Goal: Task Accomplishment & Management: Manage account settings

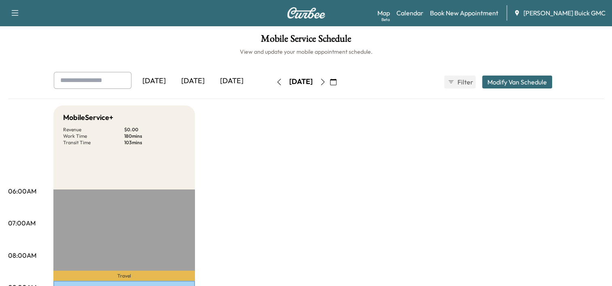
click at [201, 79] on div "[DATE]" at bounding box center [193, 81] width 39 height 19
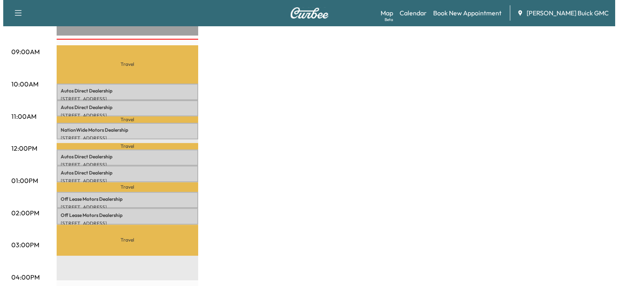
scroll to position [236, 0]
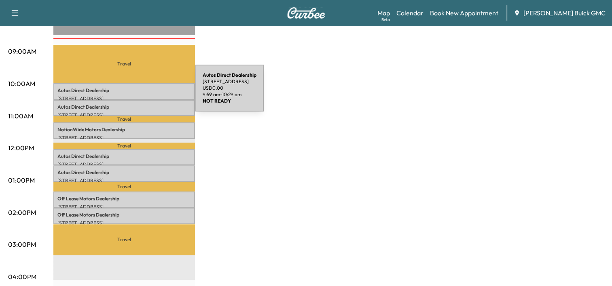
click at [135, 93] on div "Autos Direct Dealership [STREET_ADDRESS] USD 0.00 9:59 am - 10:29 am" at bounding box center [124, 91] width 142 height 16
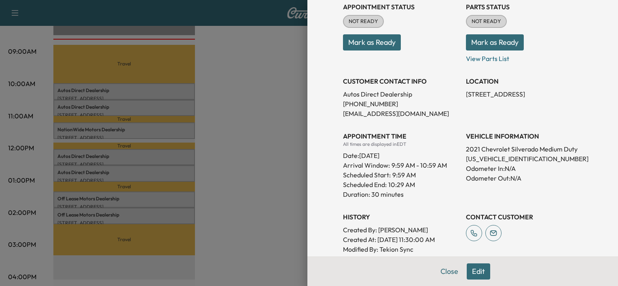
scroll to position [100, 0]
click at [288, 123] on div at bounding box center [309, 143] width 618 height 286
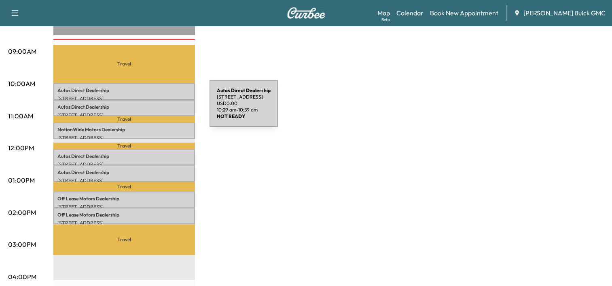
click at [149, 108] on div "Autos Direct Dealership [STREET_ADDRESS] USD 0.00 10:29 am - 10:59 am" at bounding box center [124, 108] width 142 height 16
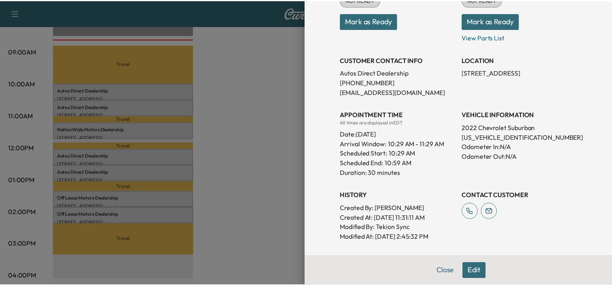
scroll to position [121, 0]
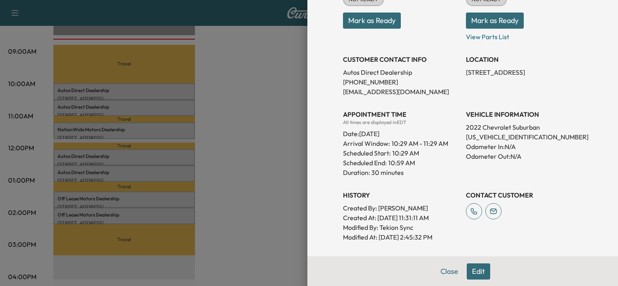
click at [181, 103] on div at bounding box center [309, 143] width 618 height 286
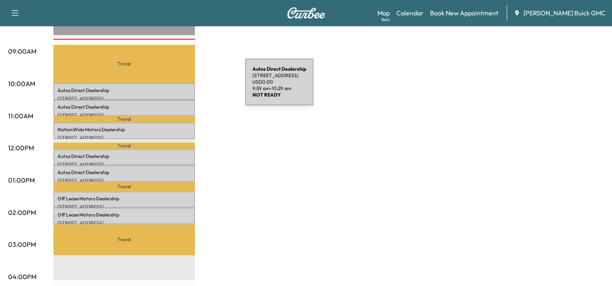
click at [184, 87] on p "Autos Direct Dealership" at bounding box center [123, 90] width 133 height 6
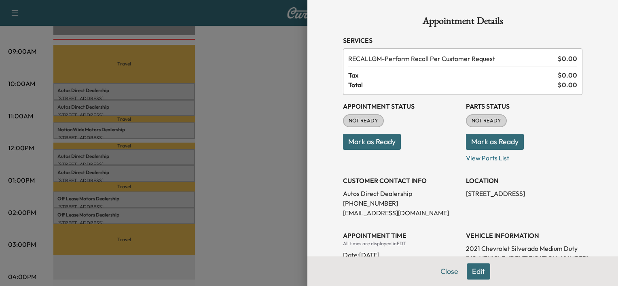
click at [262, 132] on div at bounding box center [309, 143] width 618 height 286
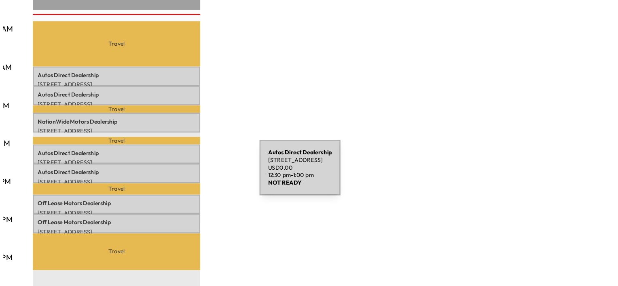
scroll to position [236, 0]
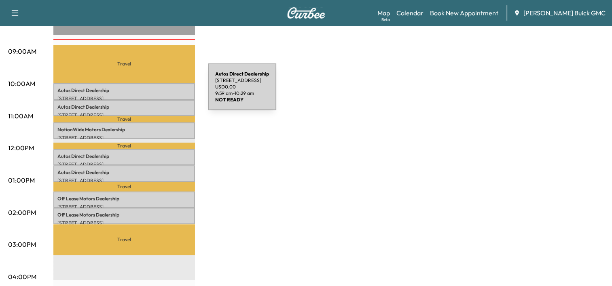
click at [147, 92] on p "Autos Direct Dealership" at bounding box center [123, 90] width 133 height 6
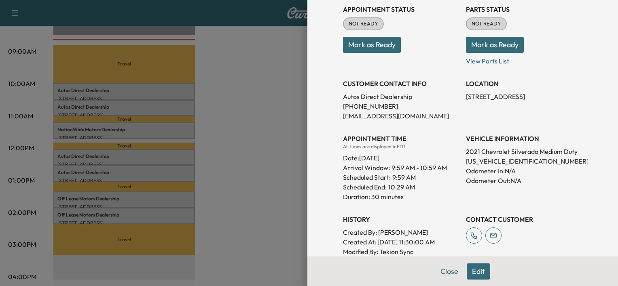
scroll to position [98, 0]
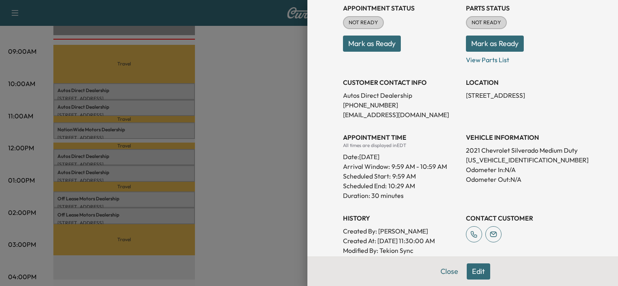
click at [488, 158] on p "[US_VEHICLE_IDENTIFICATION_NUMBER]" at bounding box center [524, 160] width 116 height 10
copy p "[US_VEHICLE_IDENTIFICATION_NUMBER]"
click at [140, 108] on div at bounding box center [309, 143] width 618 height 286
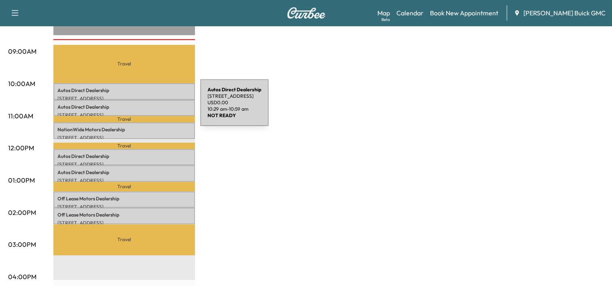
click at [140, 108] on p "Autos Direct Dealership" at bounding box center [123, 107] width 133 height 6
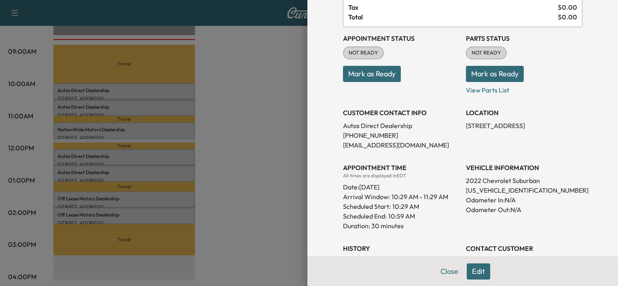
scroll to position [70, 0]
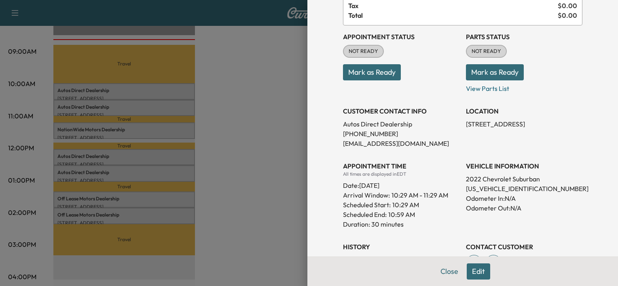
click at [479, 192] on p "[US_VEHICLE_IDENTIFICATION_NUMBER]" at bounding box center [524, 189] width 116 height 10
copy p "[US_VEHICLE_IDENTIFICATION_NUMBER]"
click at [364, 70] on button "Mark as Ready" at bounding box center [372, 72] width 58 height 16
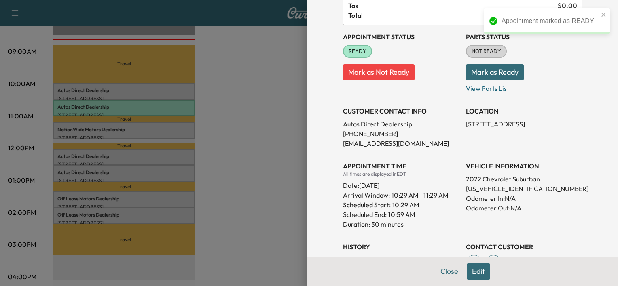
click at [137, 87] on div at bounding box center [309, 143] width 618 height 286
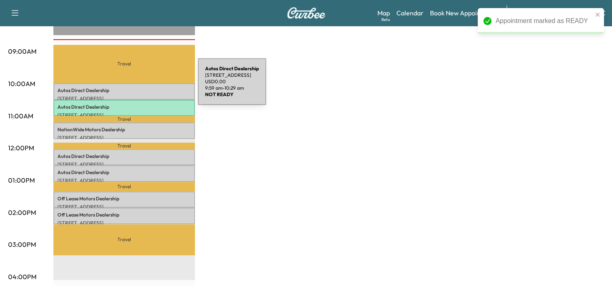
click at [137, 87] on p "Autos Direct Dealership" at bounding box center [123, 90] width 133 height 6
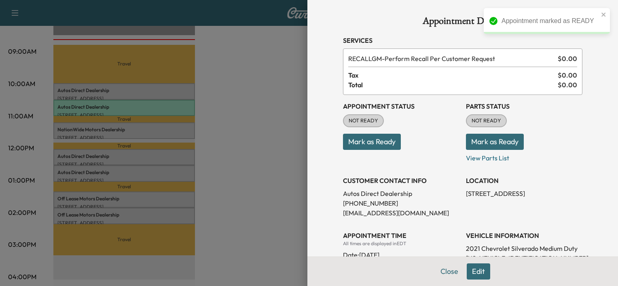
click at [363, 141] on button "Mark as Ready" at bounding box center [372, 142] width 58 height 16
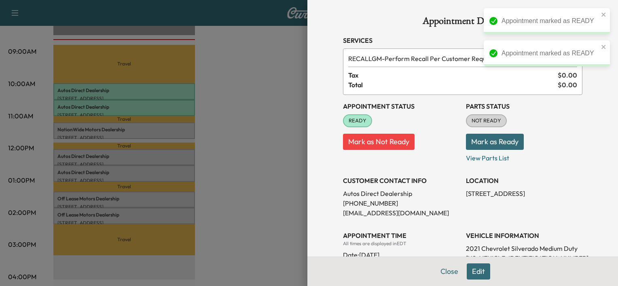
click at [182, 131] on div at bounding box center [309, 143] width 618 height 286
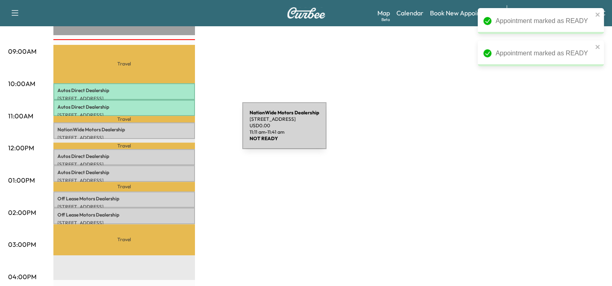
click at [182, 131] on p "NationWide Motors Dealership" at bounding box center [123, 130] width 133 height 6
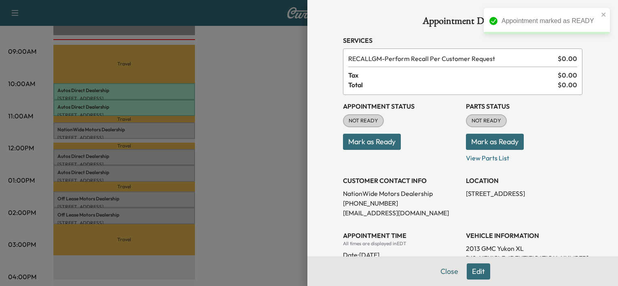
drag, startPoint x: 182, startPoint y: 131, endPoint x: 168, endPoint y: 131, distance: 13.4
click at [168, 131] on div at bounding box center [309, 143] width 618 height 286
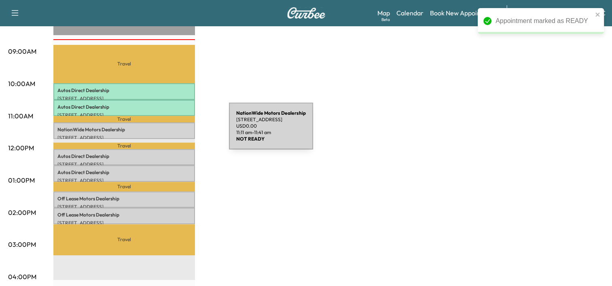
click at [168, 131] on div "NationWide Motors Dealership [STREET_ADDRESS] USD 0.00 11:11 am - 11:41 am" at bounding box center [124, 131] width 142 height 16
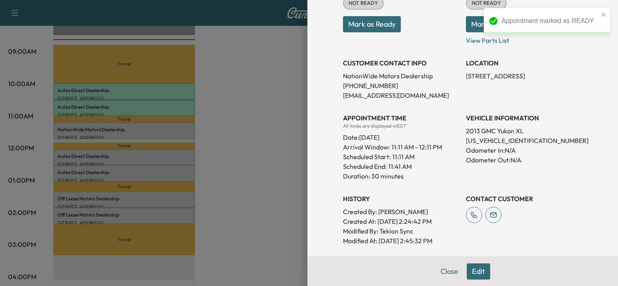
scroll to position [118, 0]
click at [503, 139] on p "[US_VEHICLE_IDENTIFICATION_NUMBER]" at bounding box center [524, 141] width 116 height 10
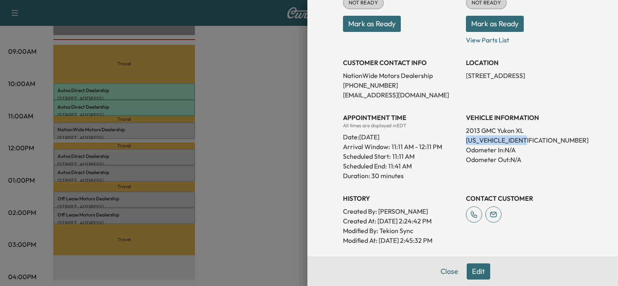
click at [503, 139] on p "[US_VEHICLE_IDENTIFICATION_NUMBER]" at bounding box center [524, 141] width 116 height 10
copy p "[US_VEHICLE_IDENTIFICATION_NUMBER]"
click at [369, 30] on button "Mark as Ready" at bounding box center [372, 24] width 58 height 16
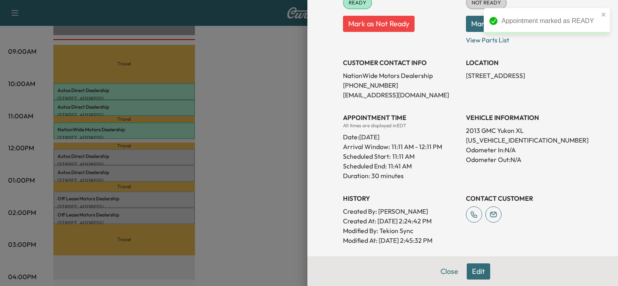
click at [167, 146] on div at bounding box center [309, 143] width 618 height 286
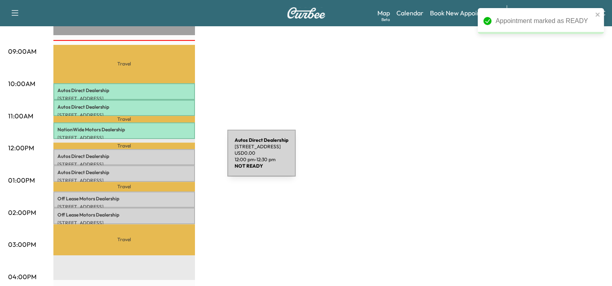
click at [167, 158] on div "Autos Direct Dealership [STREET_ADDRESS] USD 0.00 12:00 pm - 12:30 pm" at bounding box center [124, 157] width 142 height 16
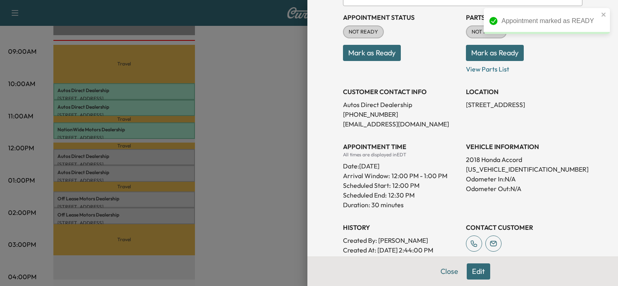
scroll to position [95, 0]
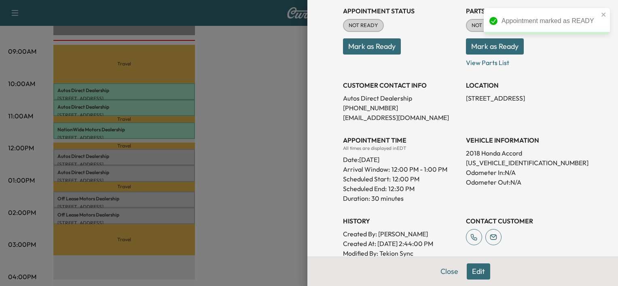
click at [155, 172] on div at bounding box center [309, 143] width 618 height 286
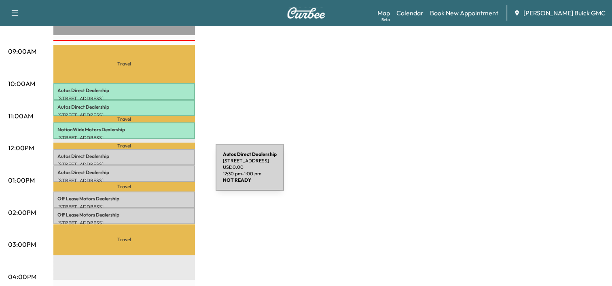
click at [155, 172] on p "Autos Direct Dealership" at bounding box center [123, 172] width 133 height 6
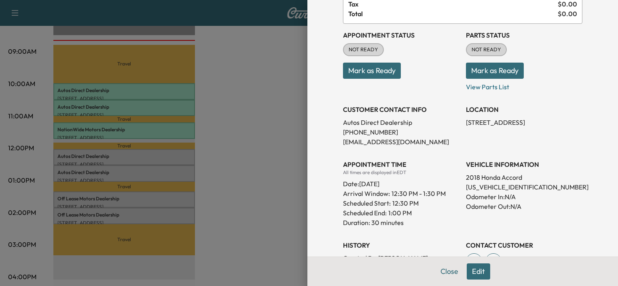
scroll to position [73, 0]
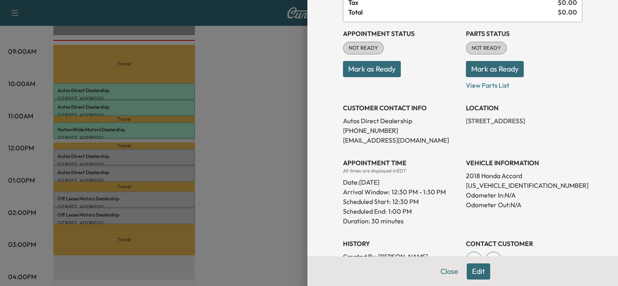
click at [166, 159] on div at bounding box center [309, 143] width 618 height 286
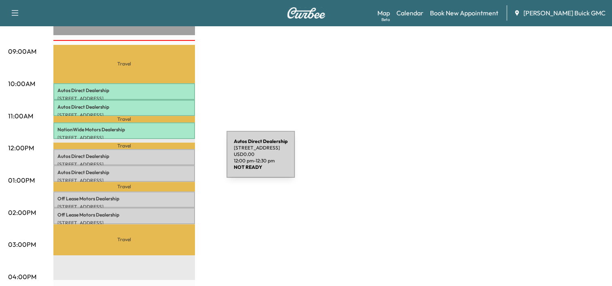
click at [166, 161] on p "[STREET_ADDRESS]" at bounding box center [123, 164] width 133 height 6
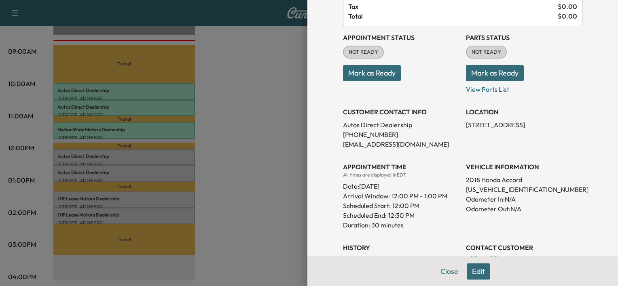
scroll to position [69, 0]
click at [180, 173] on div at bounding box center [309, 143] width 618 height 286
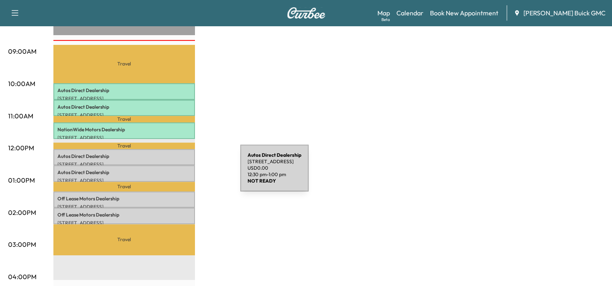
click at [180, 173] on p "Autos Direct Dealership" at bounding box center [123, 172] width 133 height 6
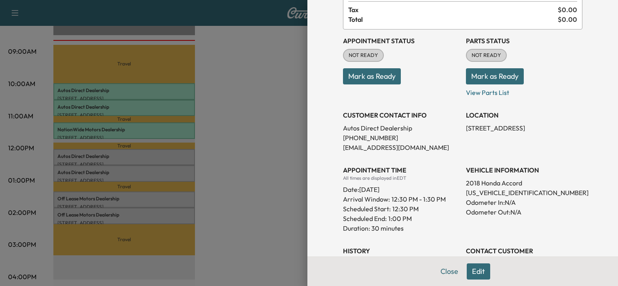
scroll to position [70, 0]
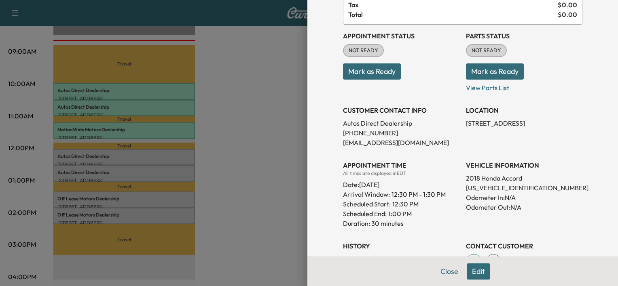
click at [154, 192] on div at bounding box center [309, 143] width 618 height 286
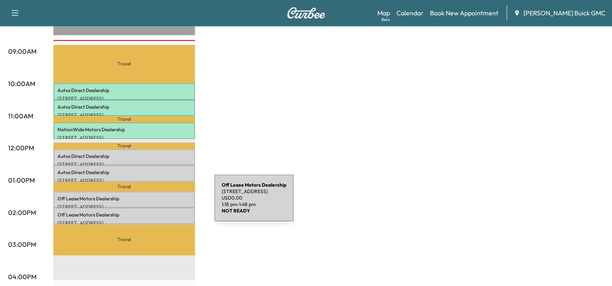
click at [154, 204] on p "[STREET_ADDRESS]" at bounding box center [123, 207] width 133 height 6
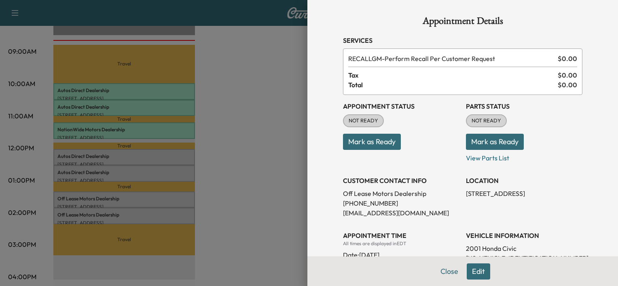
click at [176, 196] on div at bounding box center [309, 143] width 618 height 286
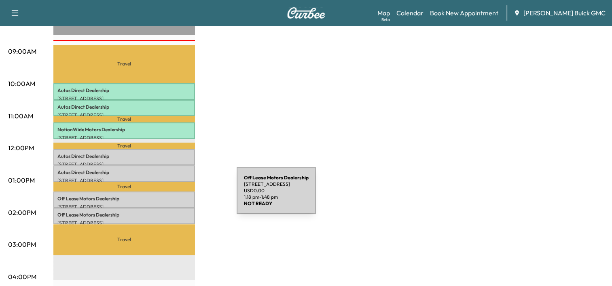
click at [176, 196] on p "Off Lease Motors Dealership" at bounding box center [123, 199] width 133 height 6
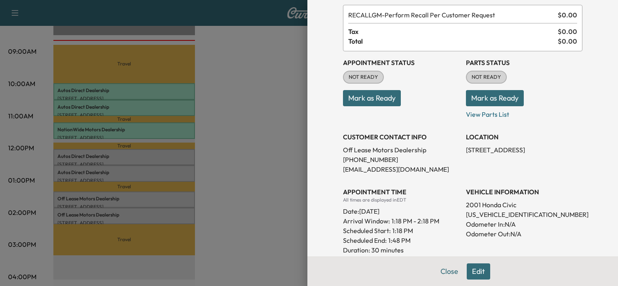
scroll to position [45, 0]
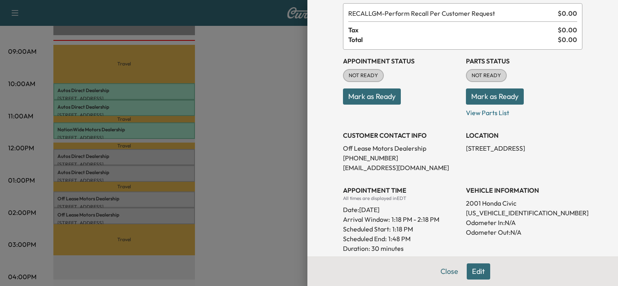
click at [167, 214] on div at bounding box center [309, 143] width 618 height 286
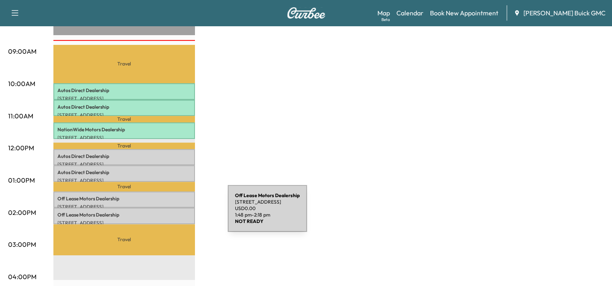
click at [167, 214] on p "Off Lease Motors Dealership" at bounding box center [123, 215] width 133 height 6
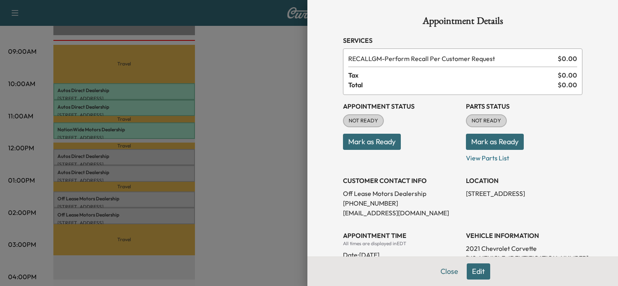
drag, startPoint x: 167, startPoint y: 214, endPoint x: 471, endPoint y: 220, distance: 303.9
click at [471, 220] on div "Appointment Details Services RECALLGM - Perform Recall Per Customer Request $ 0…" at bounding box center [309, 143] width 618 height 286
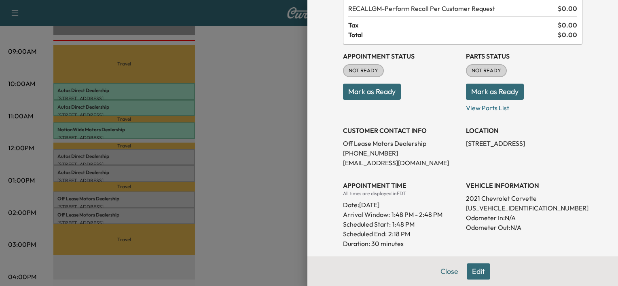
scroll to position [51, 0]
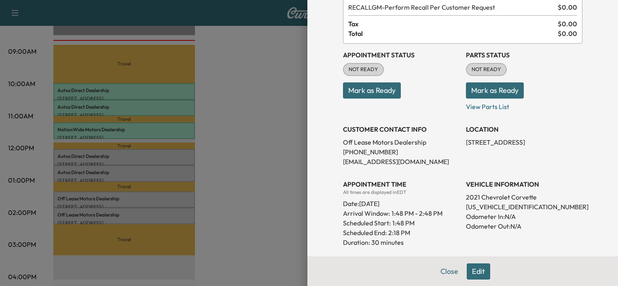
click at [490, 203] on p "[US_VEHICLE_IDENTIFICATION_NUMBER]" at bounding box center [524, 207] width 116 height 10
copy p "[US_VEHICLE_IDENTIFICATION_NUMBER]"
click at [135, 152] on div at bounding box center [309, 143] width 618 height 286
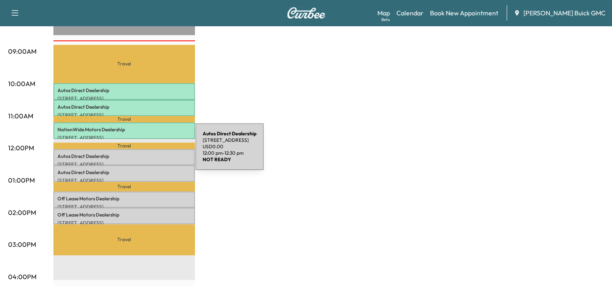
click at [135, 153] on p "Autos Direct Dealership" at bounding box center [123, 156] width 133 height 6
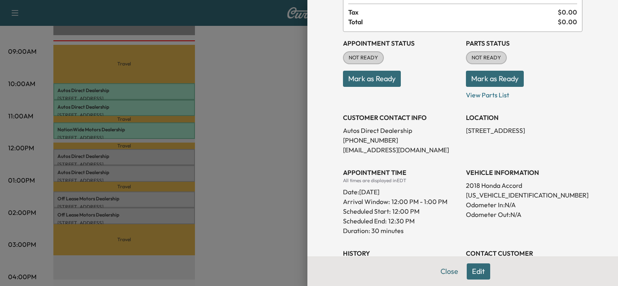
scroll to position [64, 0]
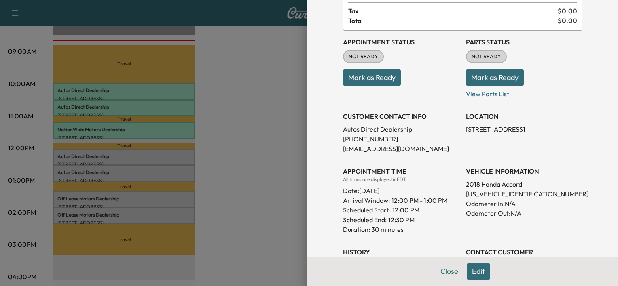
click at [494, 197] on p "[US_VEHICLE_IDENTIFICATION_NUMBER]" at bounding box center [524, 194] width 116 height 10
copy p "[US_VEHICLE_IDENTIFICATION_NUMBER]"
click at [379, 78] on button "Mark as Ready" at bounding box center [372, 78] width 58 height 16
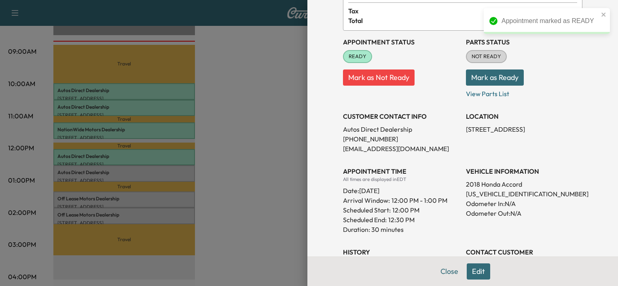
click at [178, 173] on div at bounding box center [309, 143] width 618 height 286
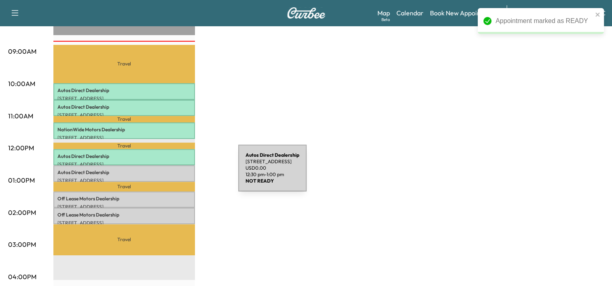
click at [178, 173] on p "Autos Direct Dealership" at bounding box center [123, 172] width 133 height 6
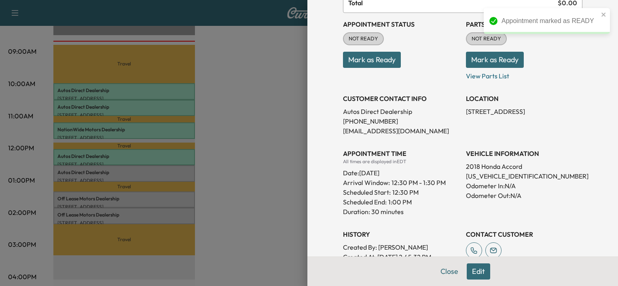
scroll to position [85, 0]
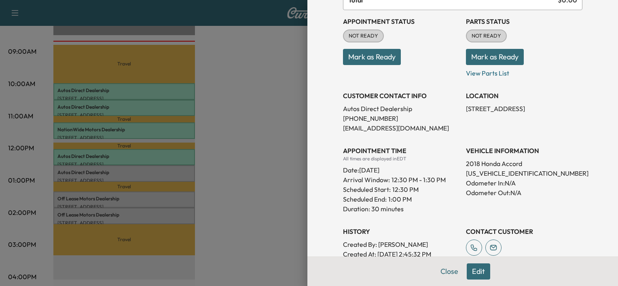
click at [500, 170] on p "[US_VEHICLE_IDENTIFICATION_NUMBER]" at bounding box center [524, 174] width 116 height 10
copy p "[US_VEHICLE_IDENTIFICATION_NUMBER]"
click at [184, 174] on div at bounding box center [309, 143] width 618 height 286
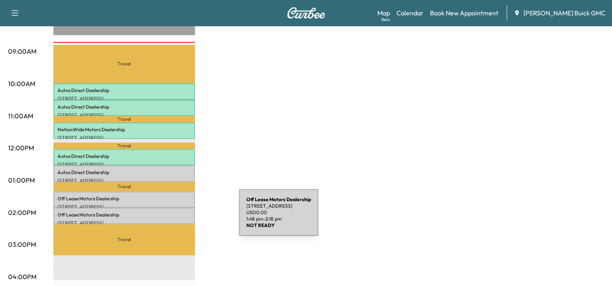
click at [178, 220] on p "[STREET_ADDRESS]" at bounding box center [123, 223] width 133 height 6
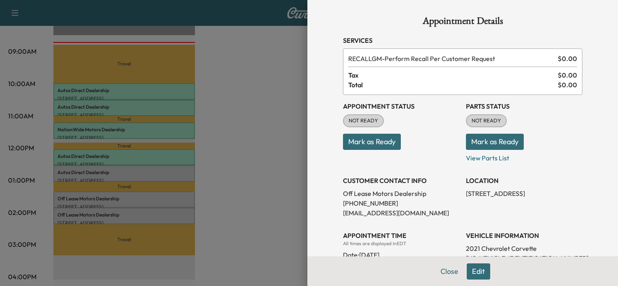
click at [378, 147] on button "Mark as Ready" at bounding box center [372, 142] width 58 height 16
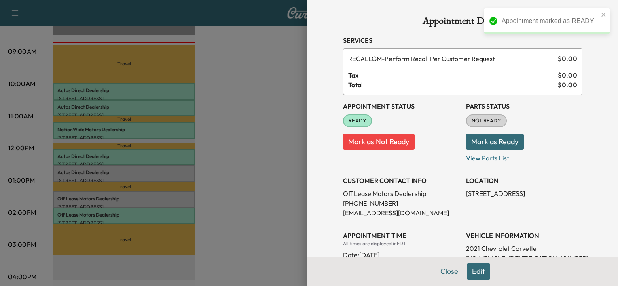
click at [179, 197] on div at bounding box center [309, 143] width 618 height 286
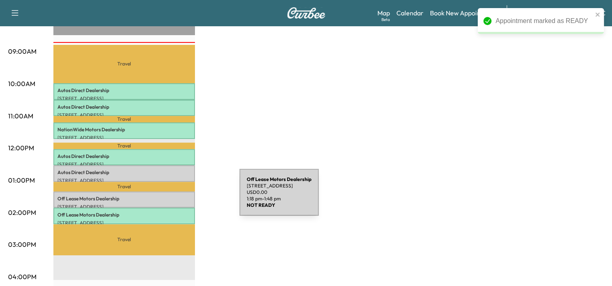
click at [179, 197] on p "Off Lease Motors Dealership" at bounding box center [123, 199] width 133 height 6
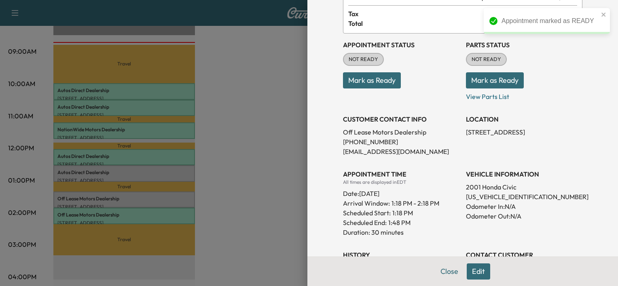
scroll to position [62, 0]
click at [502, 195] on p "[US_VEHICLE_IDENTIFICATION_NUMBER]" at bounding box center [524, 196] width 116 height 10
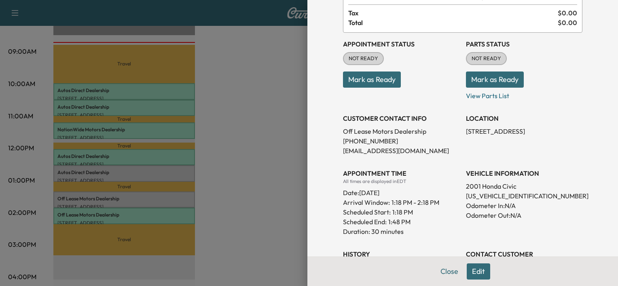
click at [502, 195] on p "[US_VEHICLE_IDENTIFICATION_NUMBER]" at bounding box center [524, 196] width 116 height 10
copy p "[US_VEHICLE_IDENTIFICATION_NUMBER]"
click at [208, 119] on div at bounding box center [309, 143] width 618 height 286
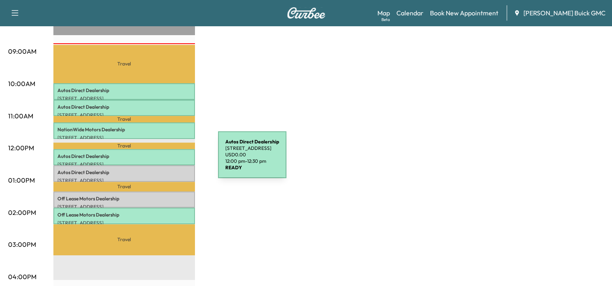
click at [157, 161] on p "[STREET_ADDRESS]" at bounding box center [123, 164] width 133 height 6
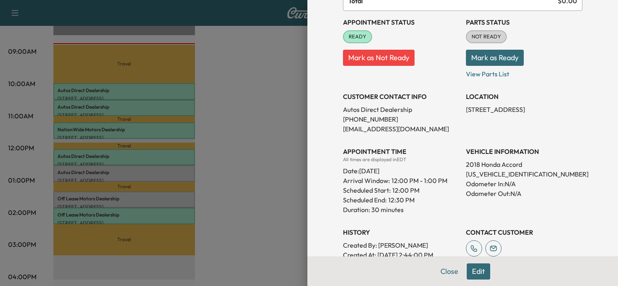
scroll to position [85, 0]
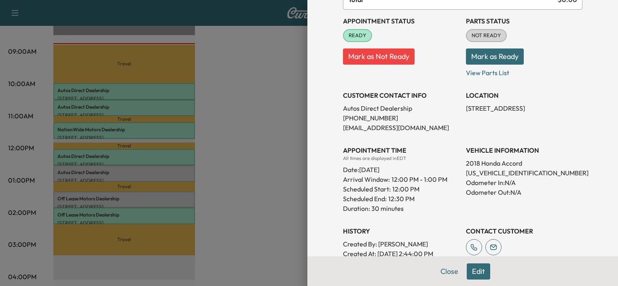
click at [174, 127] on div at bounding box center [309, 143] width 618 height 286
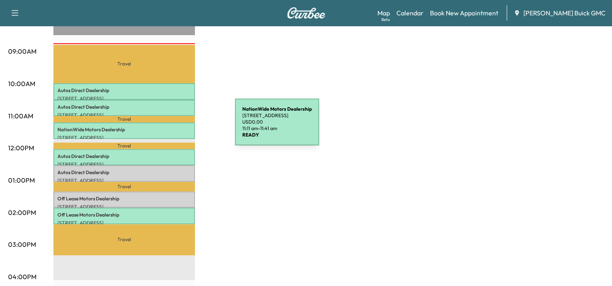
click at [174, 127] on p "NationWide Motors Dealership" at bounding box center [123, 130] width 133 height 6
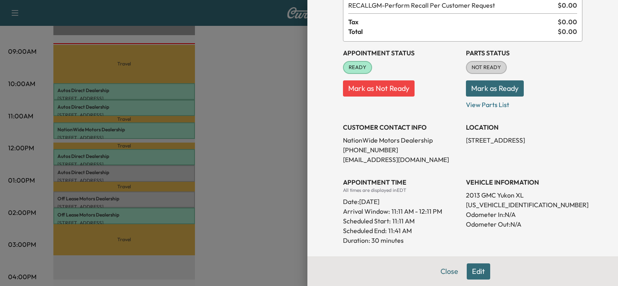
scroll to position [55, 0]
